Goal: Task Accomplishment & Management: Manage account settings

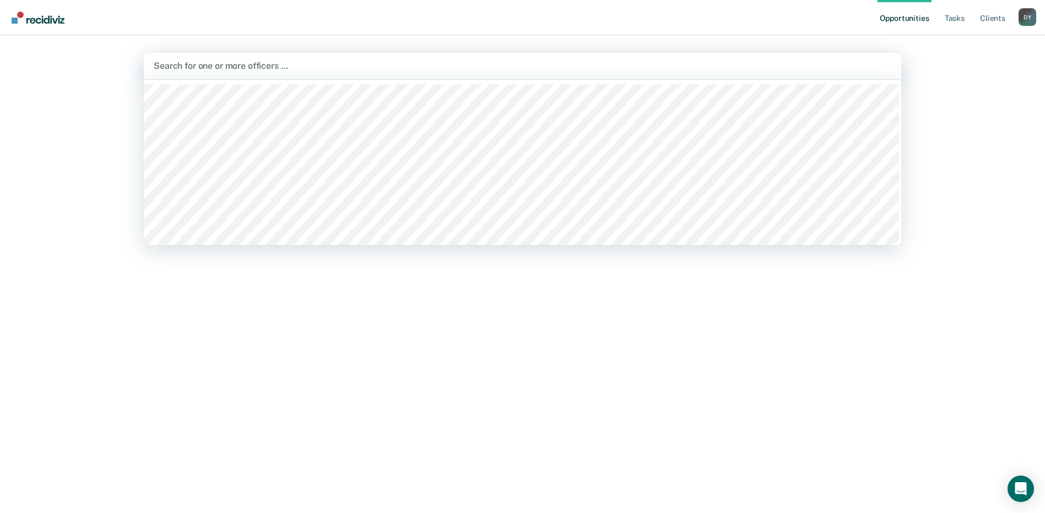
click at [314, 72] on div at bounding box center [523, 65] width 738 height 13
type input "toy"
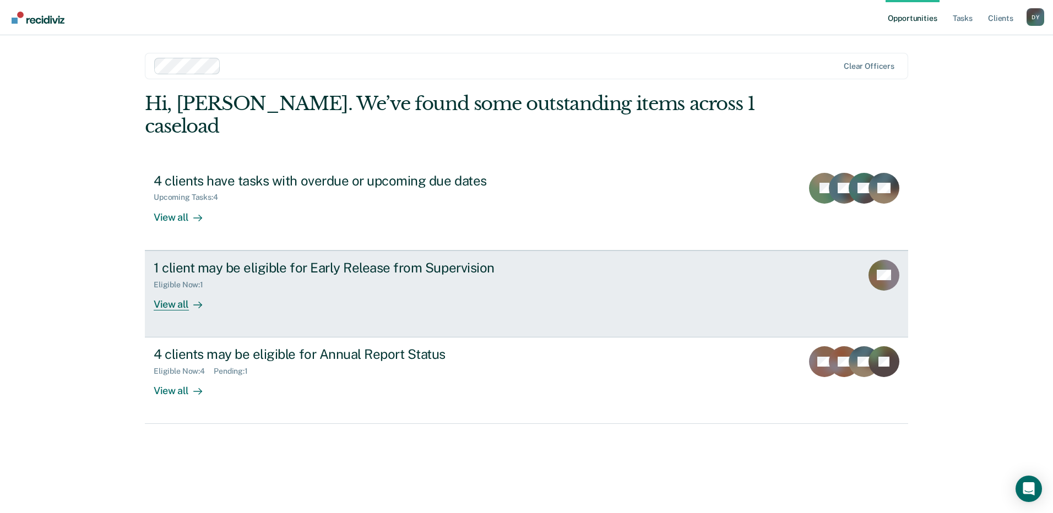
click at [183, 289] on div "View all" at bounding box center [185, 299] width 62 height 21
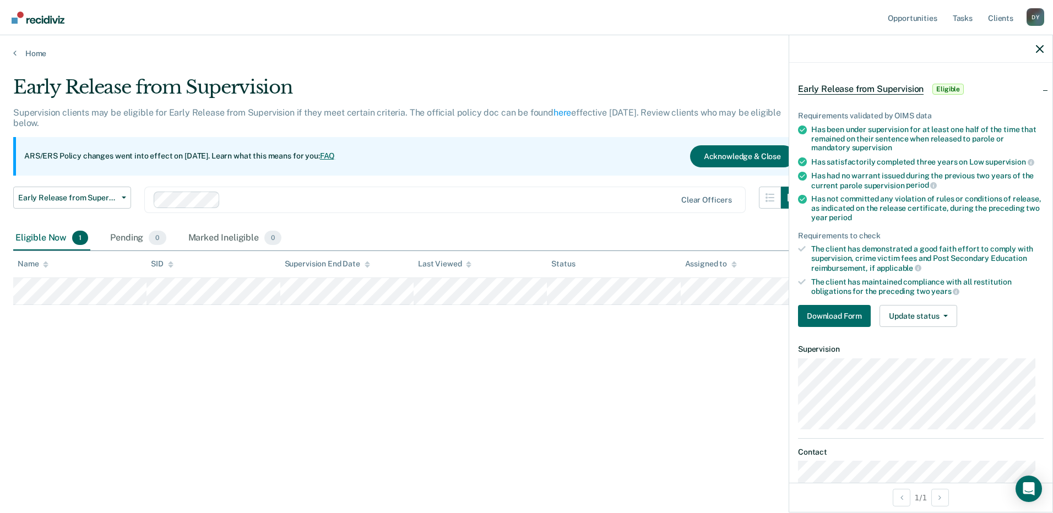
scroll to position [55, 0]
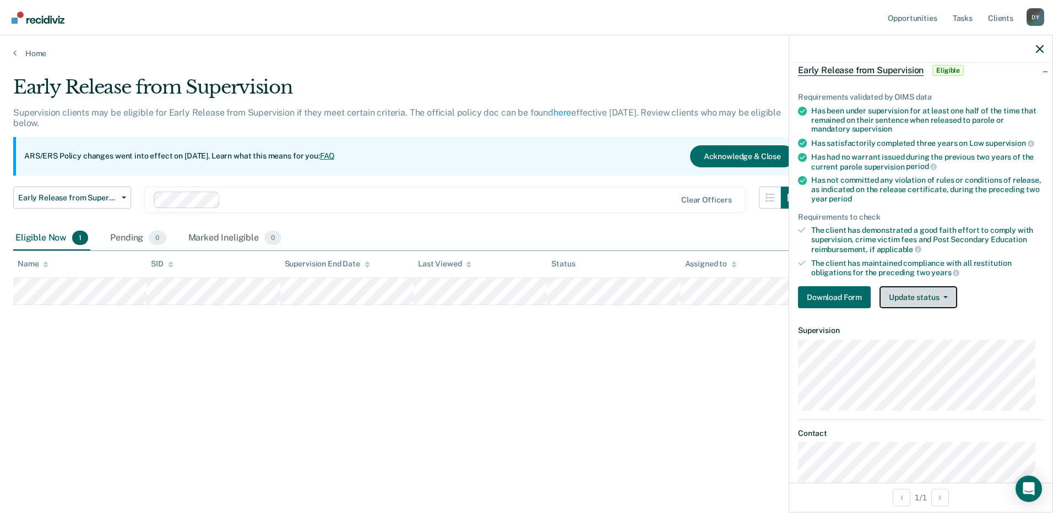
click at [894, 298] on button "Update status" at bounding box center [919, 297] width 78 height 22
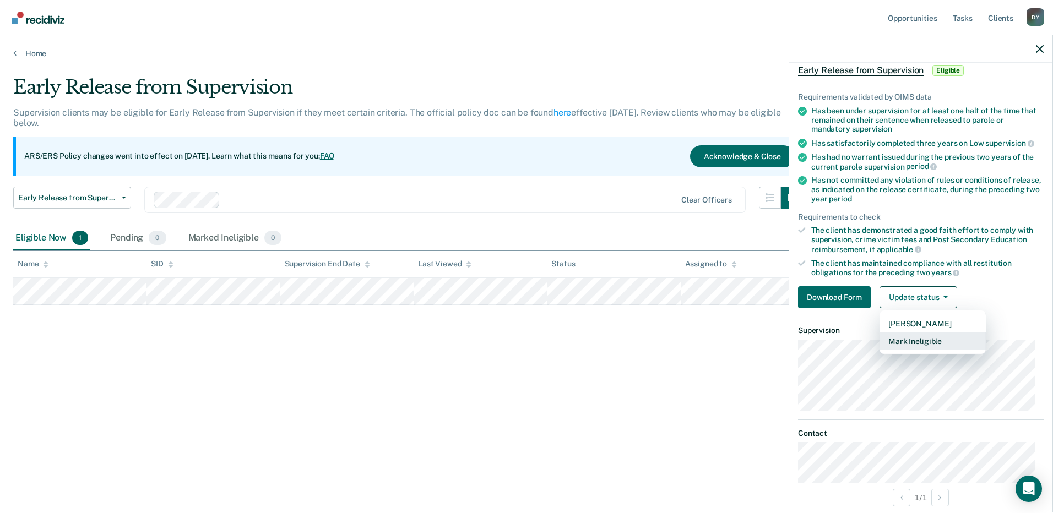
click at [897, 339] on button "Mark Ineligible" at bounding box center [933, 342] width 106 height 18
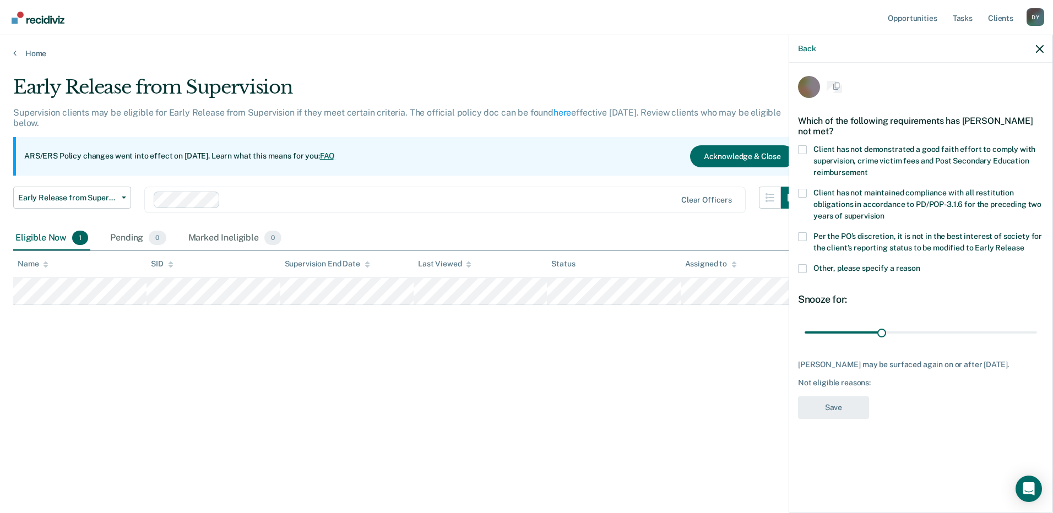
scroll to position [0, 0]
click at [802, 273] on span at bounding box center [802, 270] width 9 height 9
click at [921, 266] on input "Other, please specify a reason" at bounding box center [921, 266] width 0 height 0
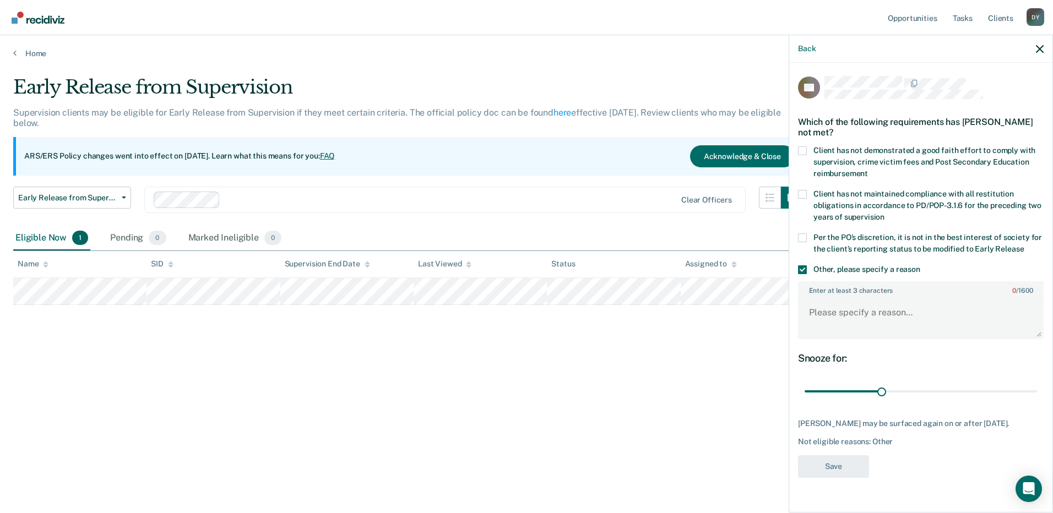
click at [805, 236] on span at bounding box center [802, 238] width 9 height 9
click at [1024, 245] on input "Per the PO’s discretion, it is not in the best interest of society for the clie…" at bounding box center [1024, 245] width 0 height 0
click at [861, 320] on textarea "Enter at least 3 characters 0 / 1600" at bounding box center [920, 317] width 243 height 41
click at [777, 266] on th "Assigned to" at bounding box center [747, 264] width 133 height 27
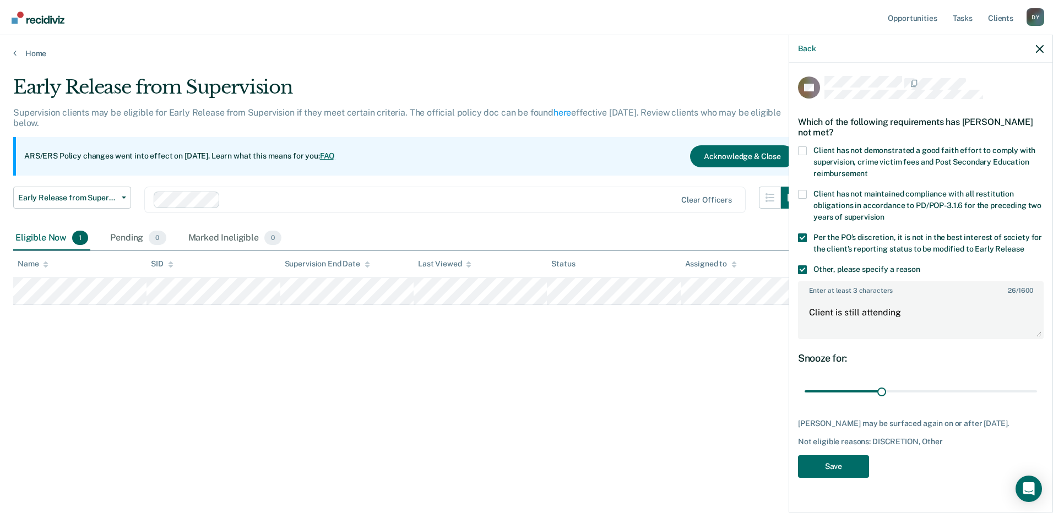
click at [747, 261] on th "Assigned to" at bounding box center [747, 264] width 133 height 27
click at [942, 317] on textarea "Client is still attending" at bounding box center [920, 317] width 243 height 41
type textarea "Client is still attending treatment."
click at [824, 478] on button "Save" at bounding box center [833, 467] width 71 height 23
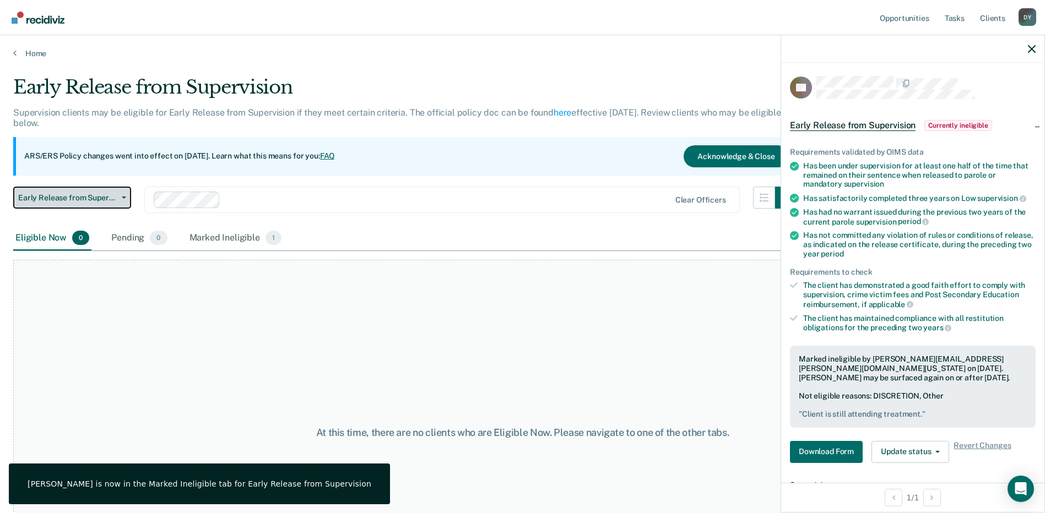
click at [123, 198] on icon "button" at bounding box center [124, 198] width 4 height 2
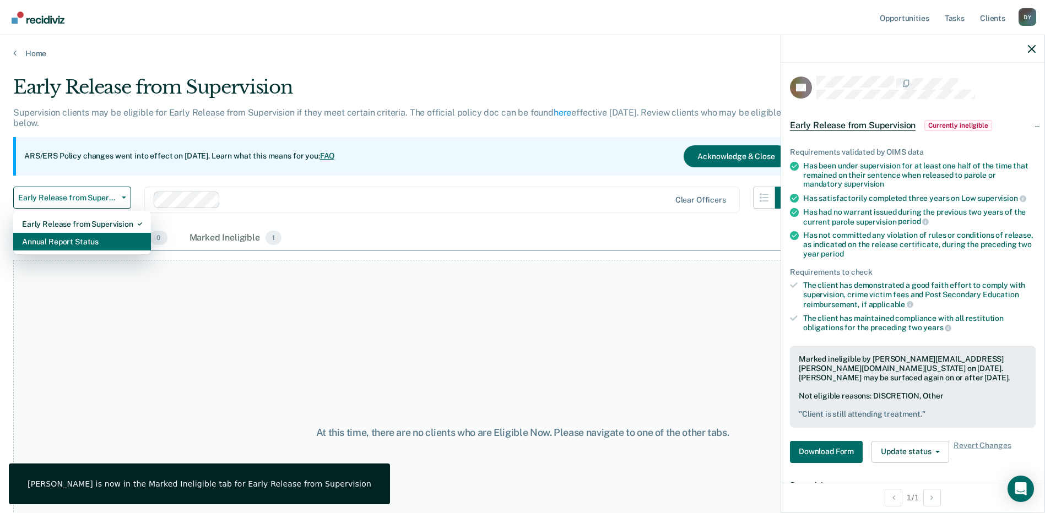
click at [106, 241] on div "Annual Report Status" at bounding box center [82, 242] width 120 height 18
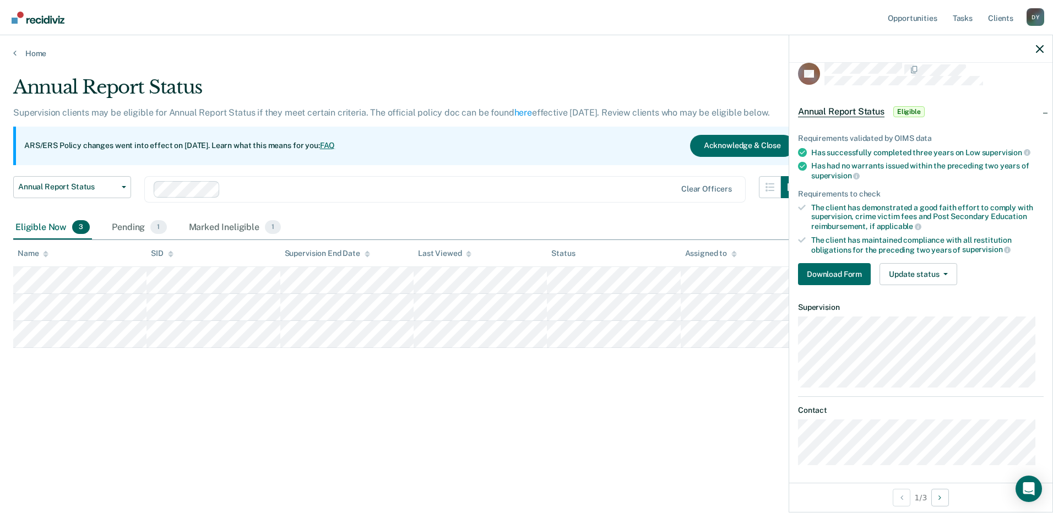
scroll to position [17, 0]
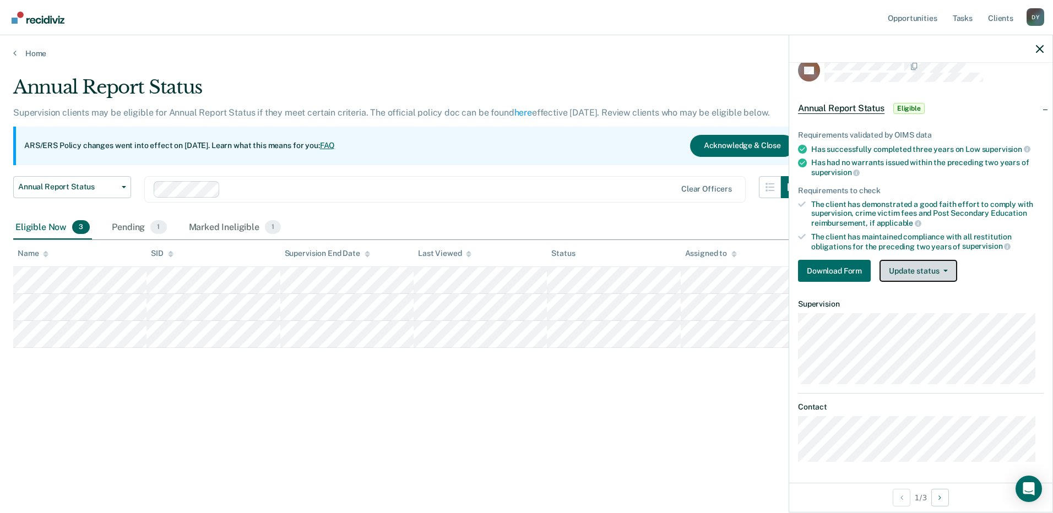
click at [896, 267] on button "Update status" at bounding box center [919, 271] width 78 height 22
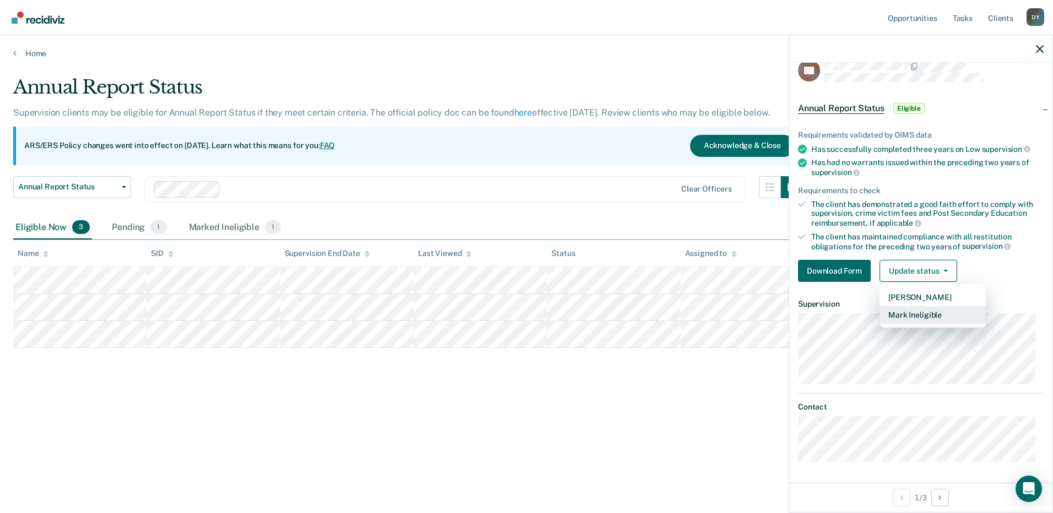
click at [900, 315] on button "Mark Ineligible" at bounding box center [933, 315] width 106 height 18
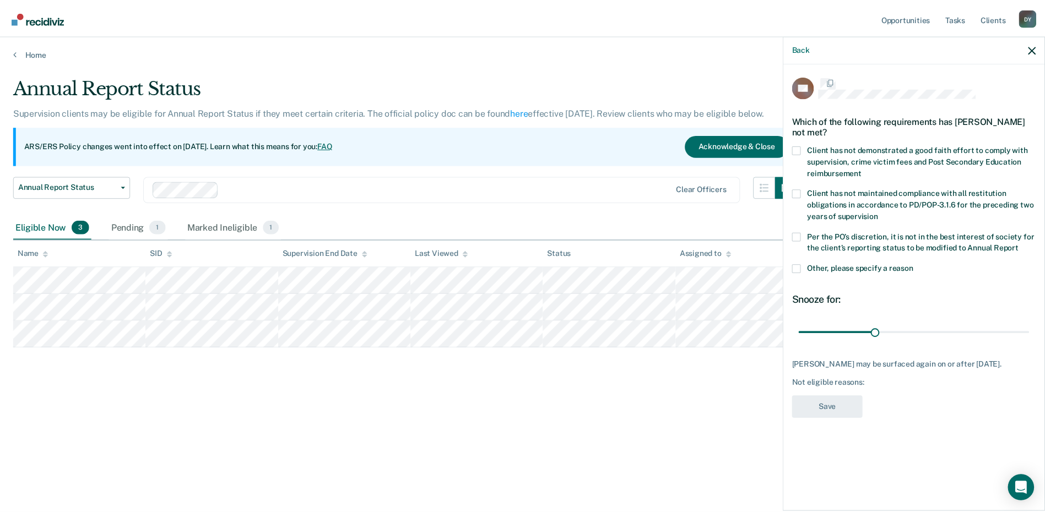
scroll to position [0, 0]
click at [806, 236] on span at bounding box center [802, 238] width 9 height 9
click at [1026, 245] on input "Per the PO’s discretion, it is not in the best interest of society for the clie…" at bounding box center [1026, 245] width 0 height 0
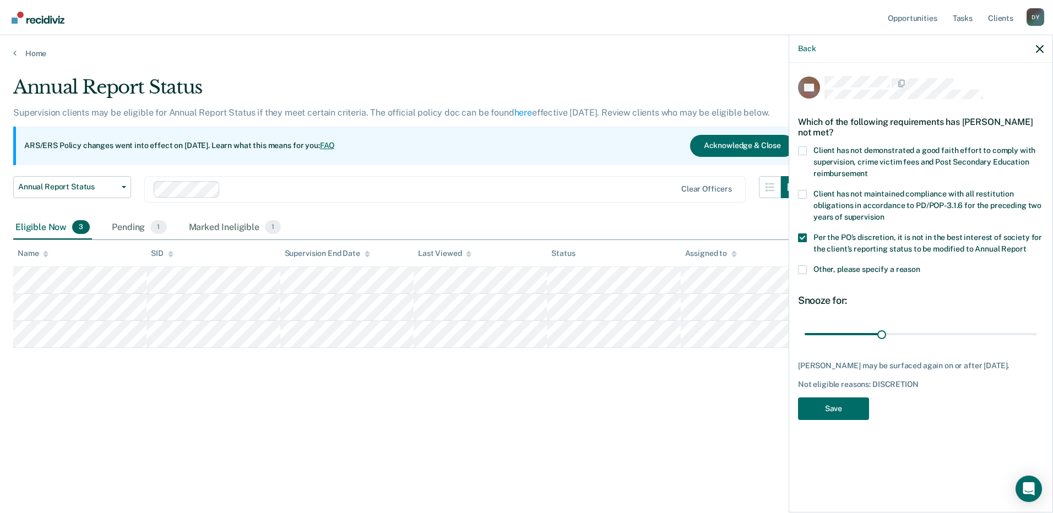
click at [806, 270] on span at bounding box center [802, 270] width 9 height 9
click at [921, 266] on input "Other, please specify a reason" at bounding box center [921, 266] width 0 height 0
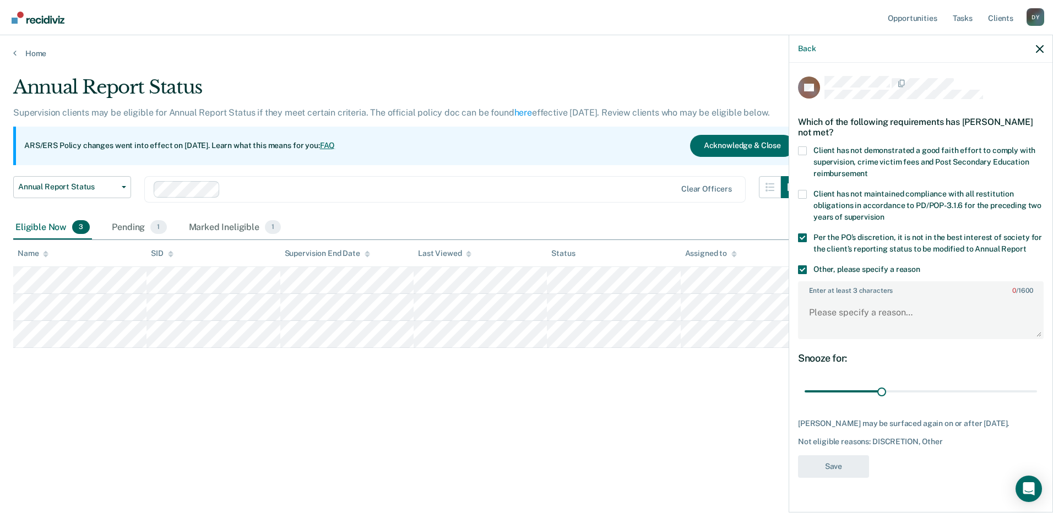
click at [825, 291] on label "Enter at least 3 characters 0 / 1600" at bounding box center [920, 289] width 243 height 12
click at [825, 297] on textarea "Enter at least 3 characters 0 / 1600" at bounding box center [920, 317] width 243 height 41
click at [806, 238] on span at bounding box center [802, 238] width 9 height 9
click at [1026, 245] on input "Per the PO’s discretion, it is not in the best interest of society for the clie…" at bounding box center [1026, 245] width 0 height 0
click at [837, 301] on textarea "Enter at least 3 characters 0 / 1600" at bounding box center [920, 317] width 243 height 41
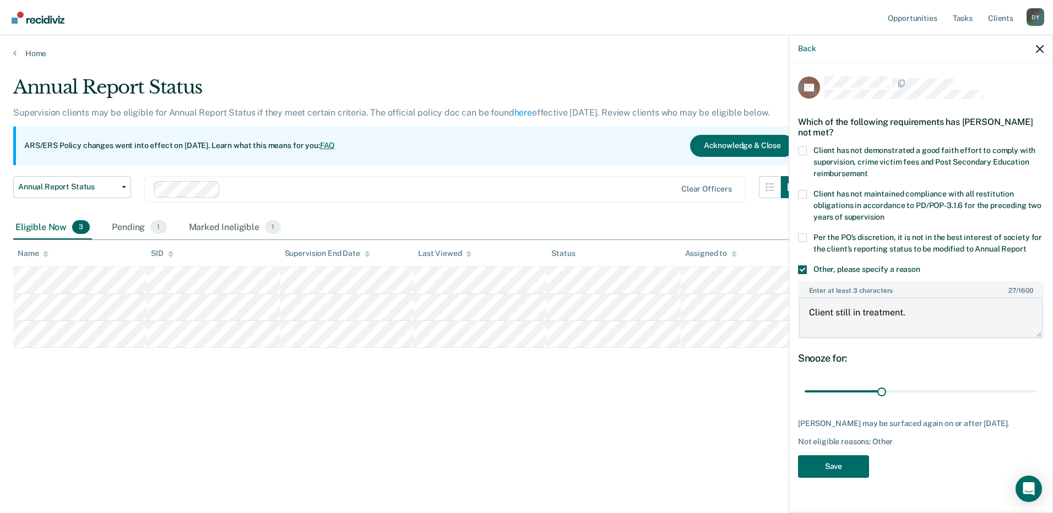
type textarea "Client still in treatment."
click at [842, 471] on button "Save" at bounding box center [833, 467] width 71 height 23
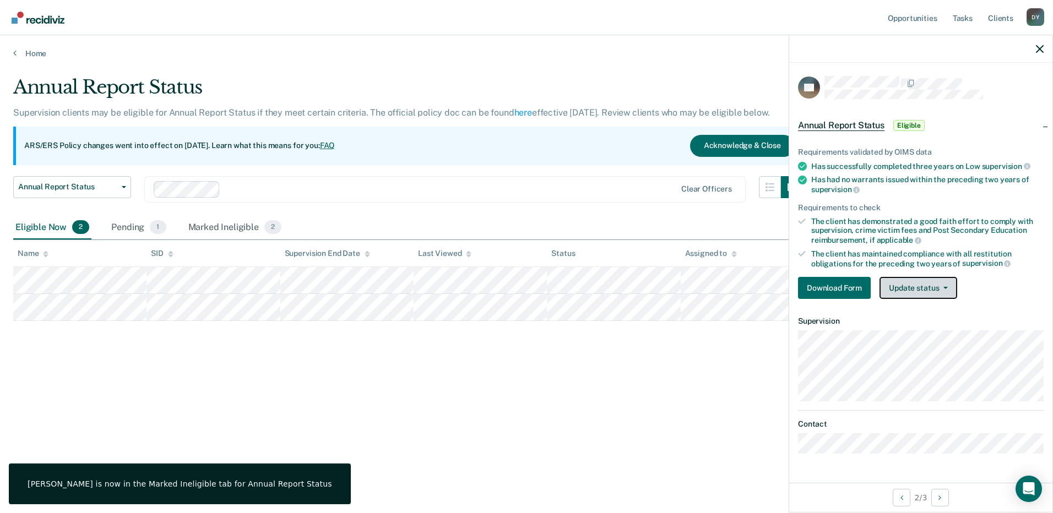
click at [929, 291] on button "Update status" at bounding box center [919, 288] width 78 height 22
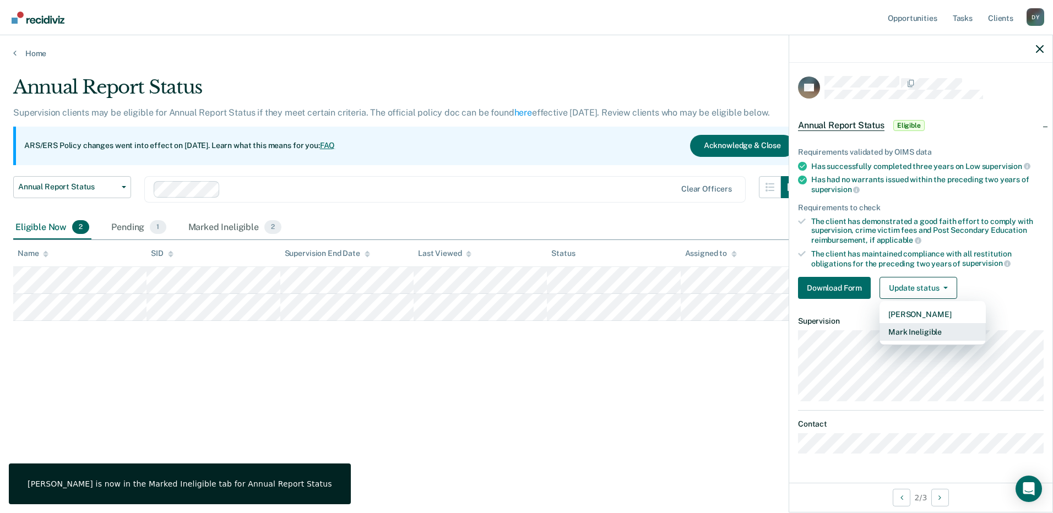
click at [911, 334] on button "Mark Ineligible" at bounding box center [933, 332] width 106 height 18
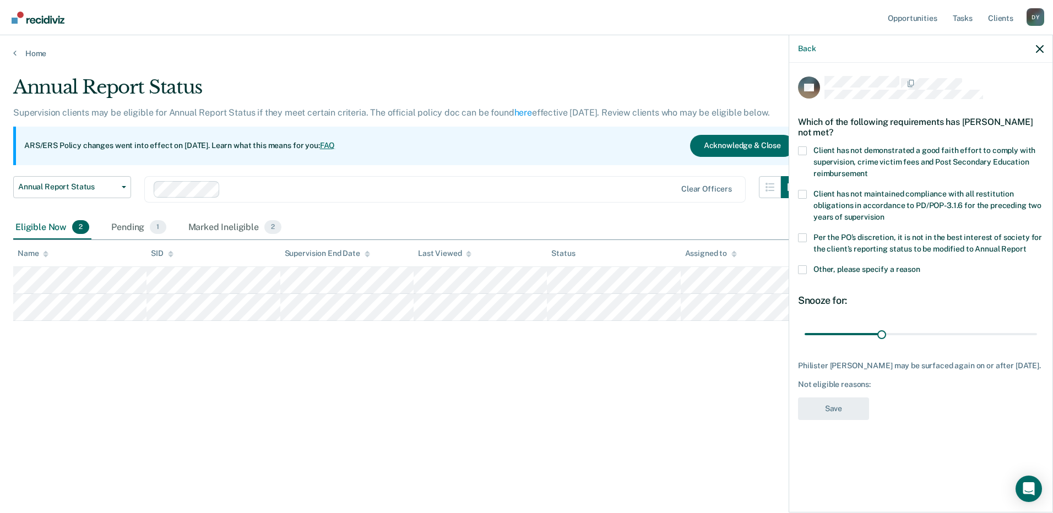
click at [809, 270] on label "Other, please specify a reason" at bounding box center [921, 272] width 246 height 12
click at [921, 266] on input "Other, please specify a reason" at bounding box center [921, 266] width 0 height 0
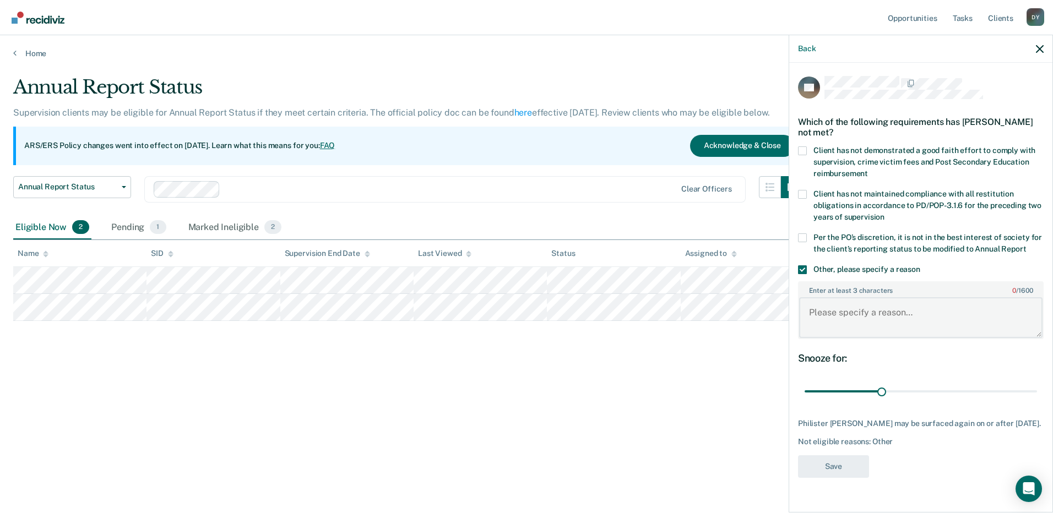
click at [832, 306] on textarea "Enter at least 3 characters 0 / 1600" at bounding box center [920, 317] width 243 height 41
click at [833, 304] on textarea "Enter at least 3 characters 0 / 1600" at bounding box center [920, 317] width 243 height 41
type textarea "Client"
click at [804, 234] on span at bounding box center [802, 238] width 9 height 9
click at [1026, 245] on input "Per the PO’s discretion, it is not in the best interest of society for the clie…" at bounding box center [1026, 245] width 0 height 0
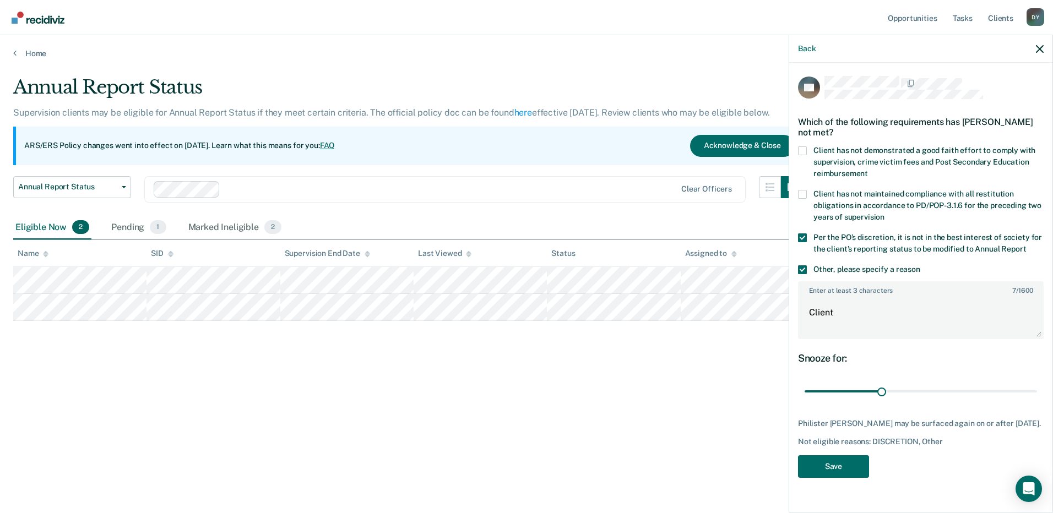
click at [804, 269] on span at bounding box center [802, 270] width 9 height 9
click at [921, 266] on input "Other, please specify a reason" at bounding box center [921, 266] width 0 height 0
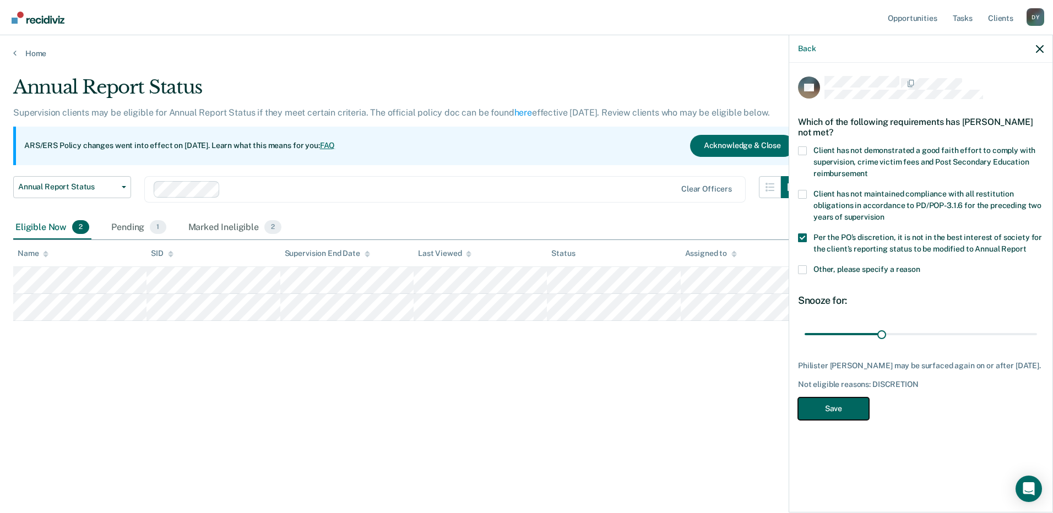
click at [841, 409] on button "Save" at bounding box center [833, 409] width 71 height 23
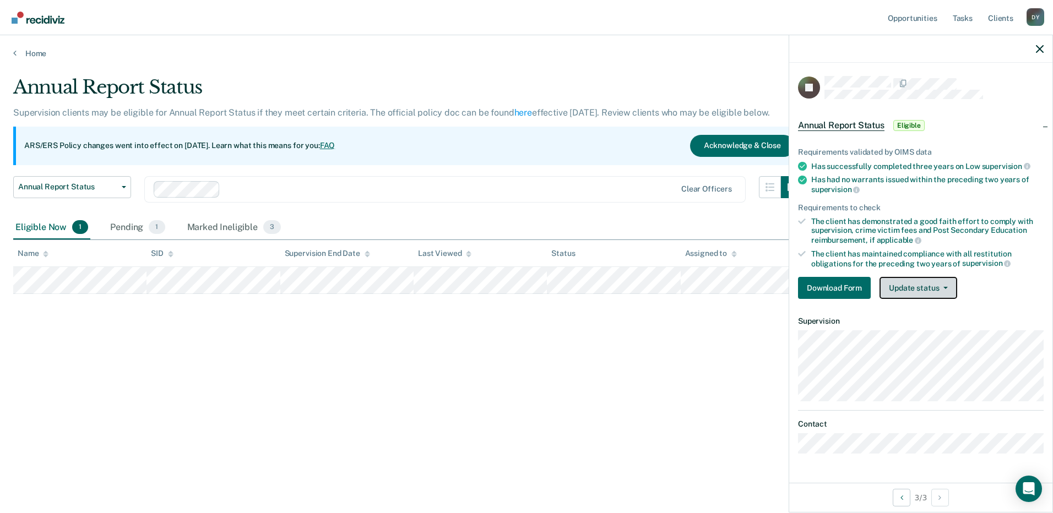
click at [909, 293] on button "Update status" at bounding box center [919, 288] width 78 height 22
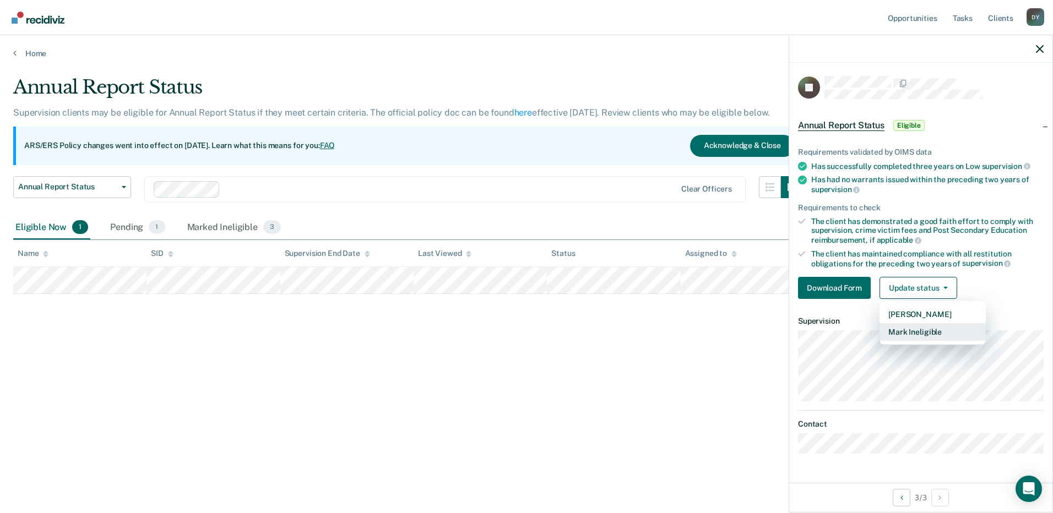
click at [906, 333] on button "Mark Ineligible" at bounding box center [933, 332] width 106 height 18
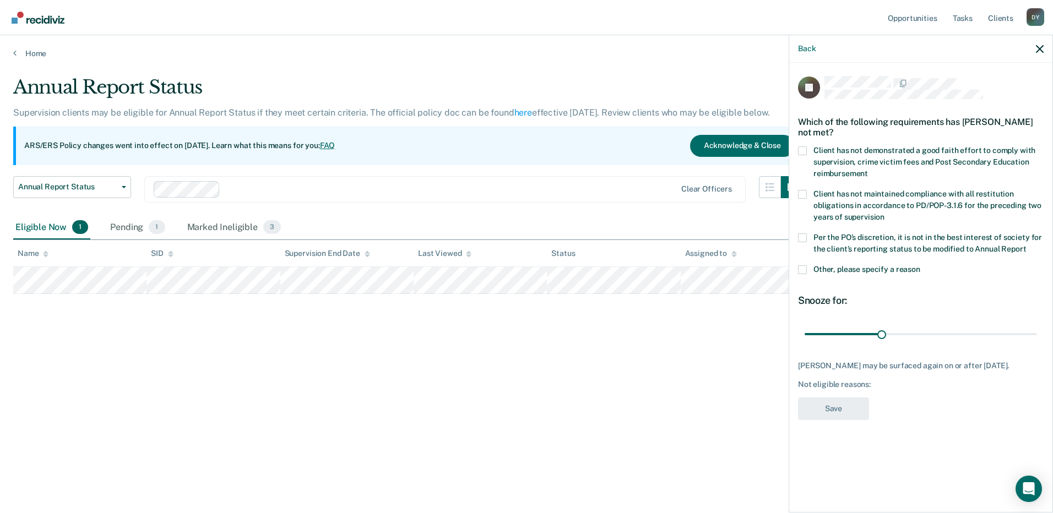
click at [803, 269] on span at bounding box center [802, 270] width 9 height 9
click at [921, 266] on input "Other, please specify a reason" at bounding box center [921, 266] width 0 height 0
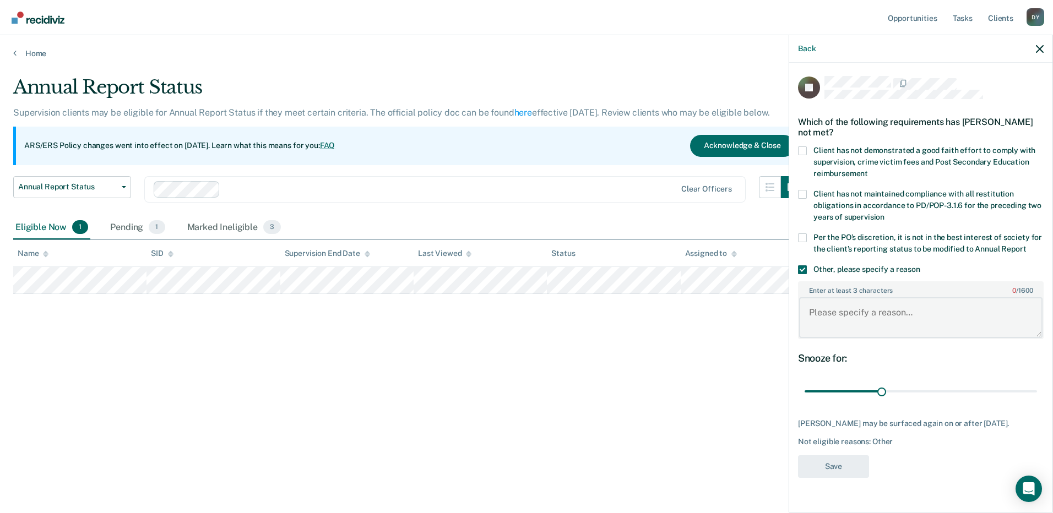
click at [826, 324] on textarea "Enter at least 3 characters 0 / 1600" at bounding box center [920, 317] width 243 height 41
type textarea "Client is not compliant with parole stipulations. Failed polygraph, still in tr…"
click at [832, 461] on button "Save" at bounding box center [833, 467] width 71 height 23
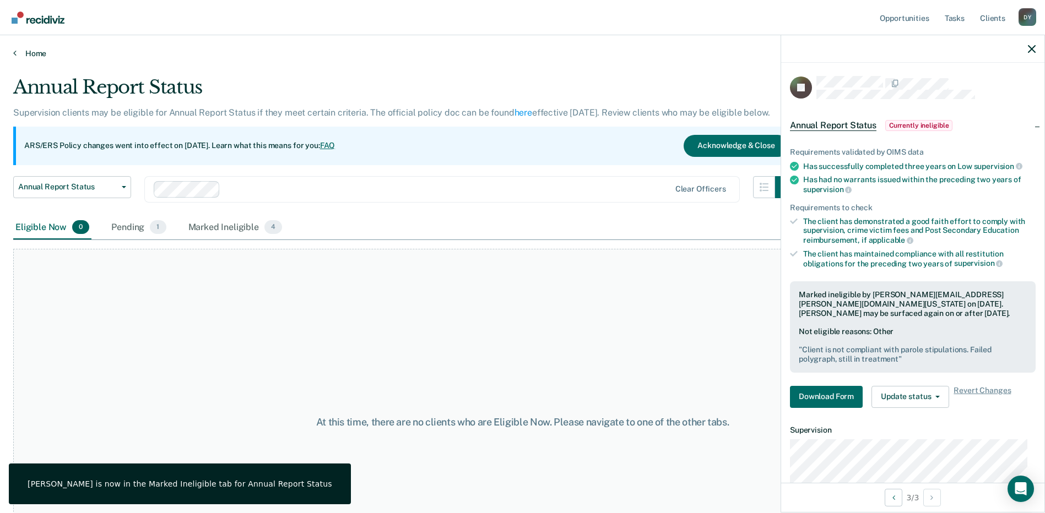
click at [30, 54] on link "Home" at bounding box center [522, 53] width 1019 height 10
